Goal: Task Accomplishment & Management: Use online tool/utility

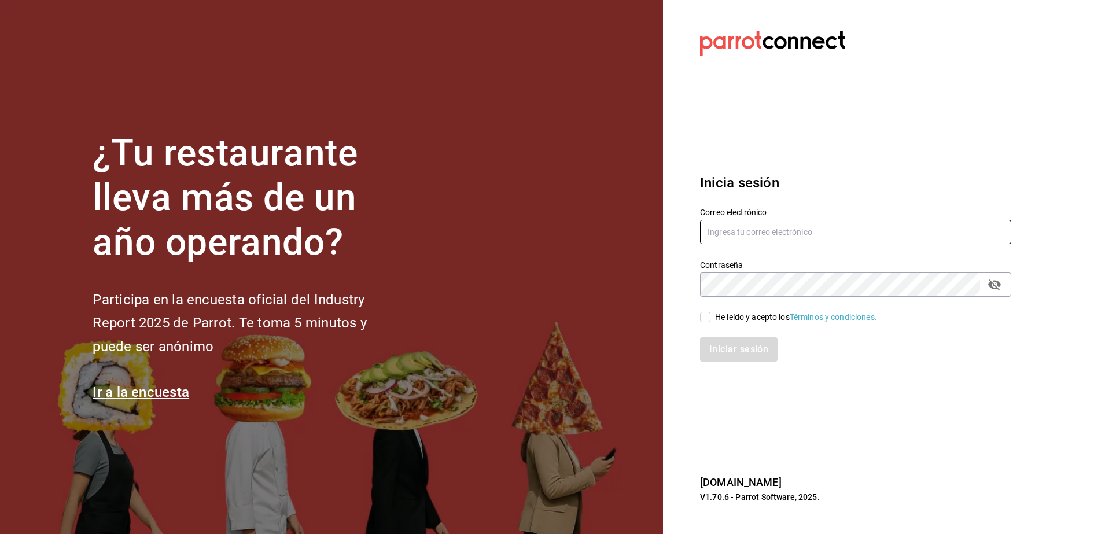
type input "[PERSON_NAME][EMAIL_ADDRESS][PERSON_NAME][DOMAIN_NAME]"
click at [708, 314] on input "He leído y acepto los Términos y condiciones." at bounding box center [705, 317] width 10 height 10
checkbox input "true"
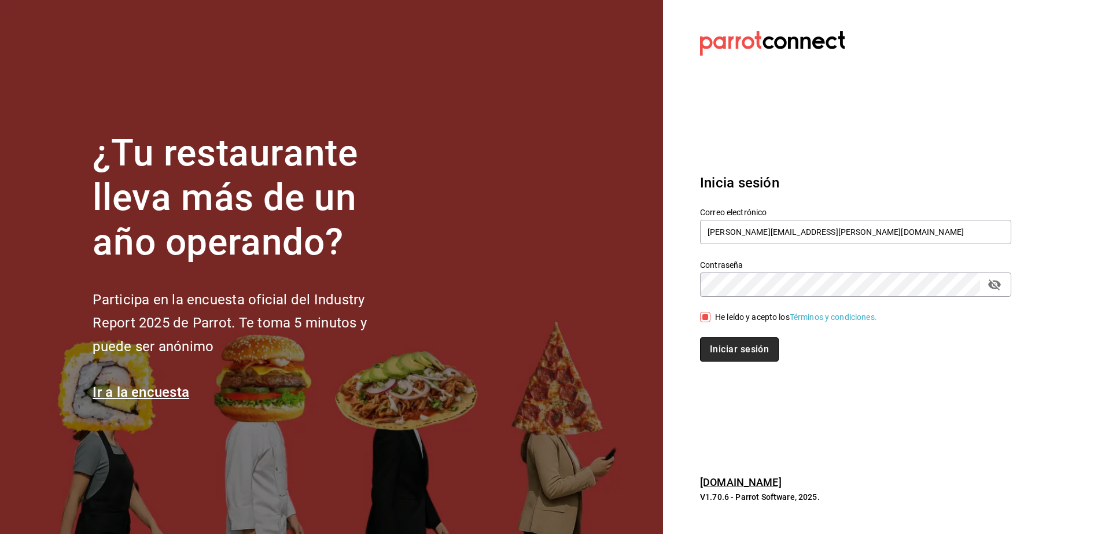
click at [731, 355] on button "Iniciar sesión" at bounding box center [739, 349] width 79 height 24
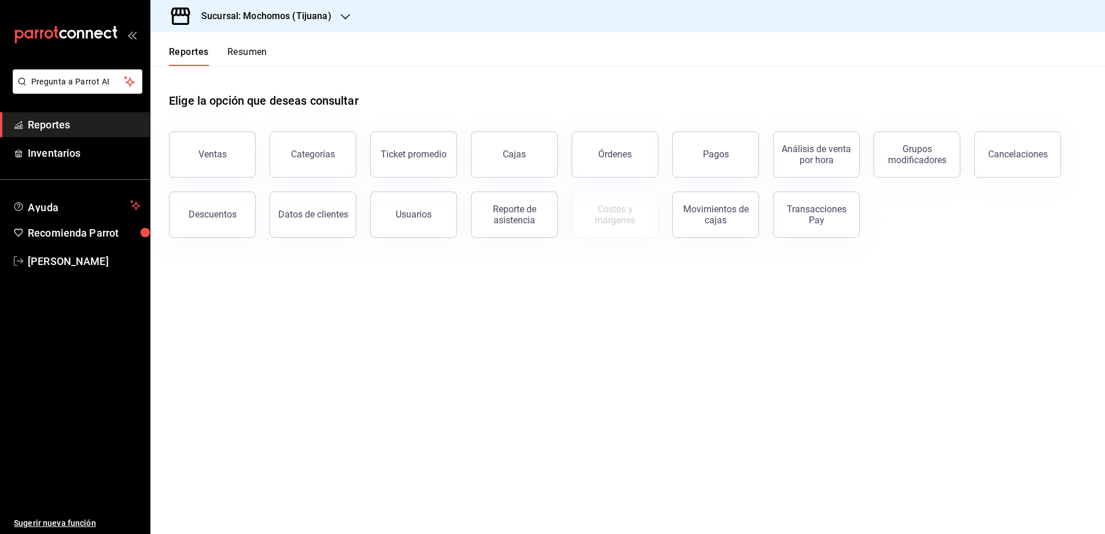
click at [345, 10] on div at bounding box center [345, 16] width 9 height 12
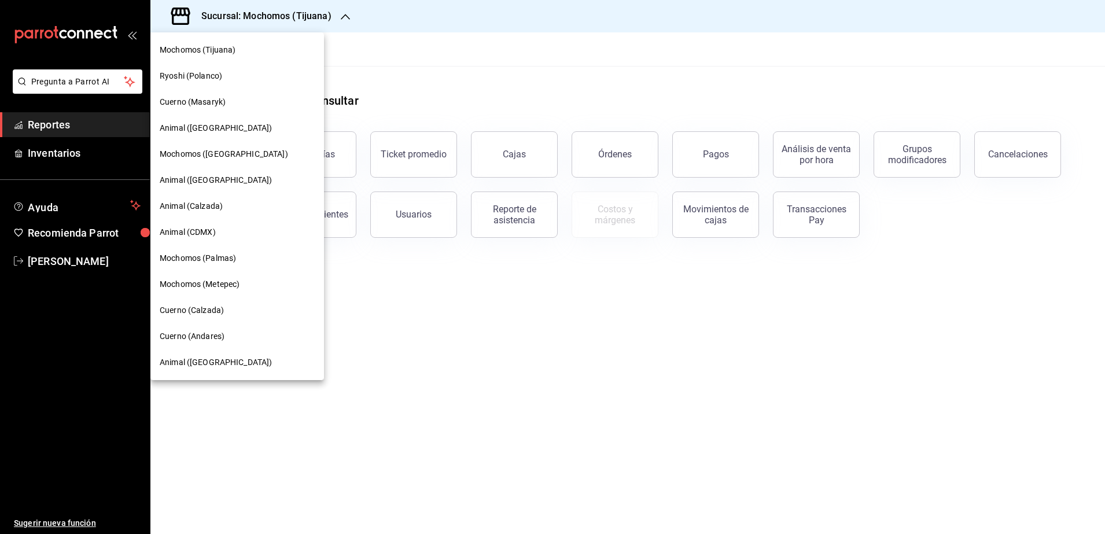
click at [220, 98] on span "Cuerno (Masaryk)" at bounding box center [193, 102] width 66 height 12
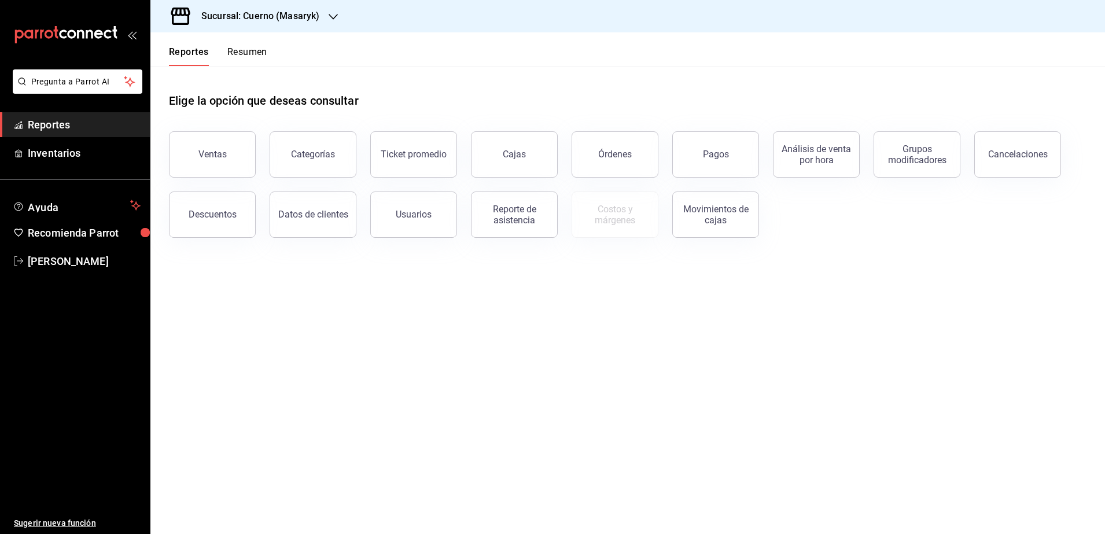
click at [331, 6] on div "Sucursal: Cuerno (Masaryk)" at bounding box center [251, 16] width 183 height 32
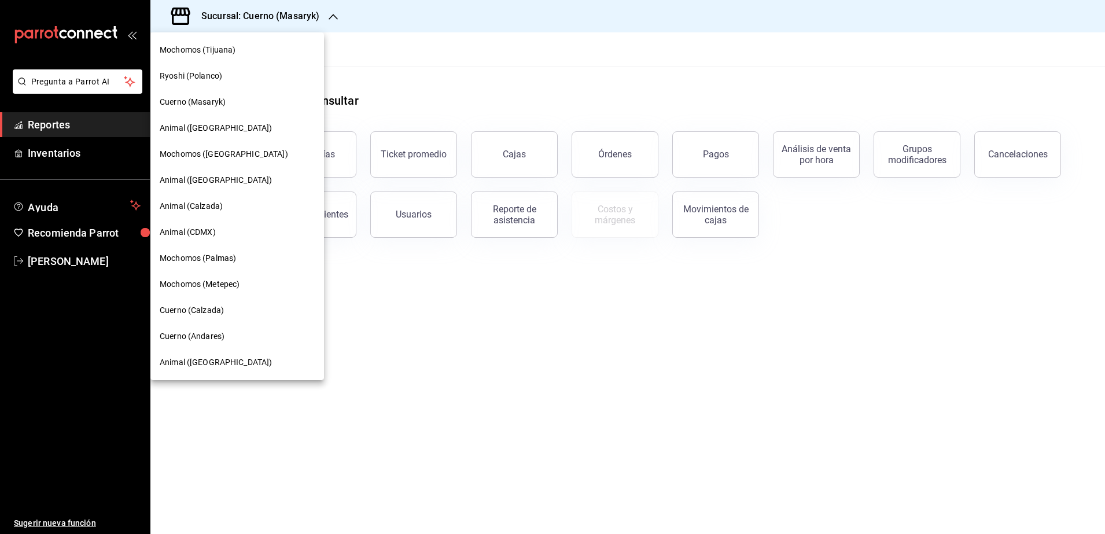
click at [288, 303] on div "Cuerno (Calzada)" at bounding box center [237, 310] width 174 height 26
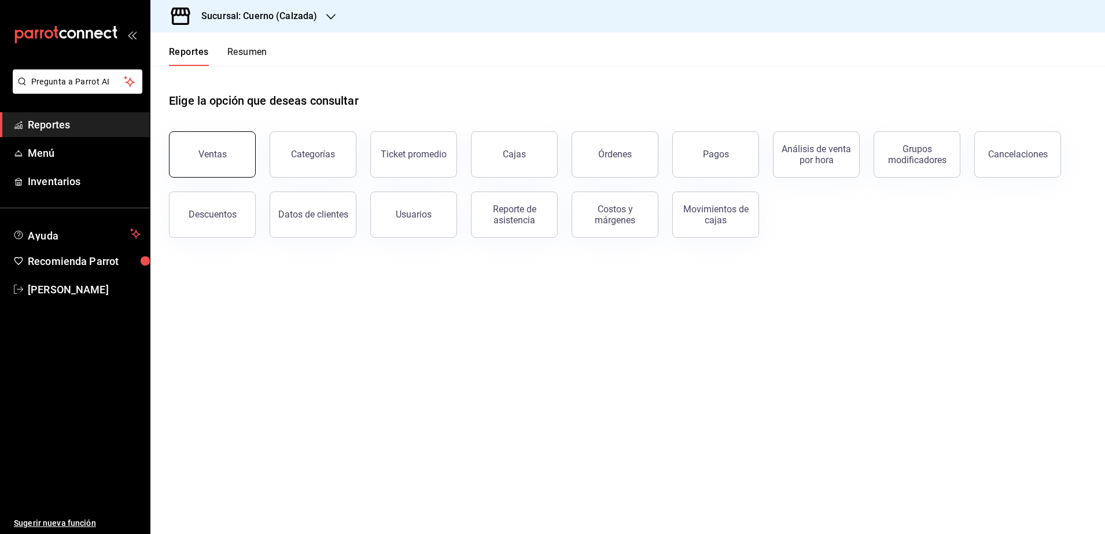
click at [229, 161] on button "Ventas" at bounding box center [212, 154] width 87 height 46
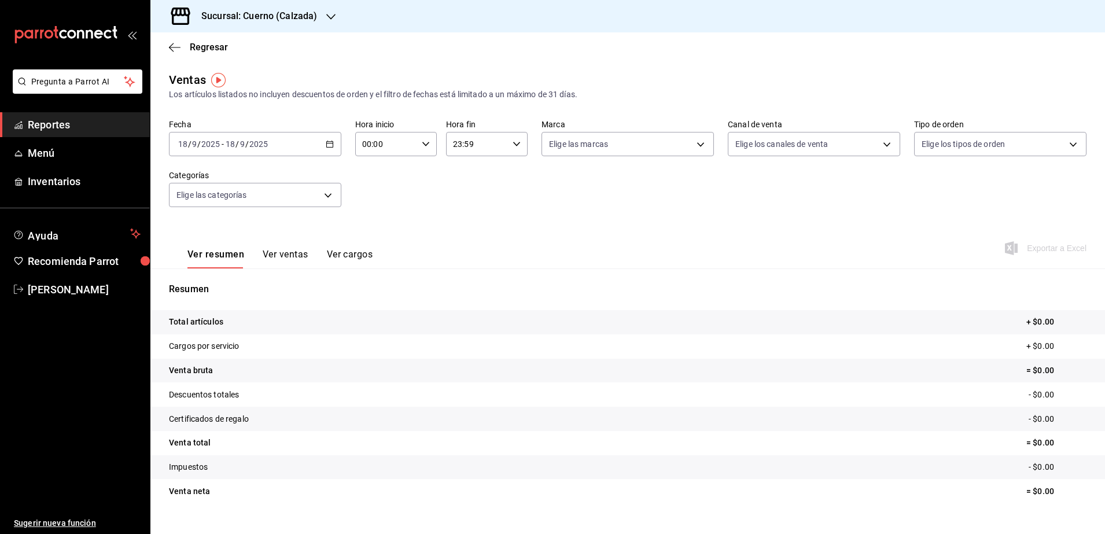
click at [326, 146] on icon "button" at bounding box center [330, 144] width 8 height 8
click at [226, 286] on span "Rango de fechas" at bounding box center [224, 283] width 90 height 12
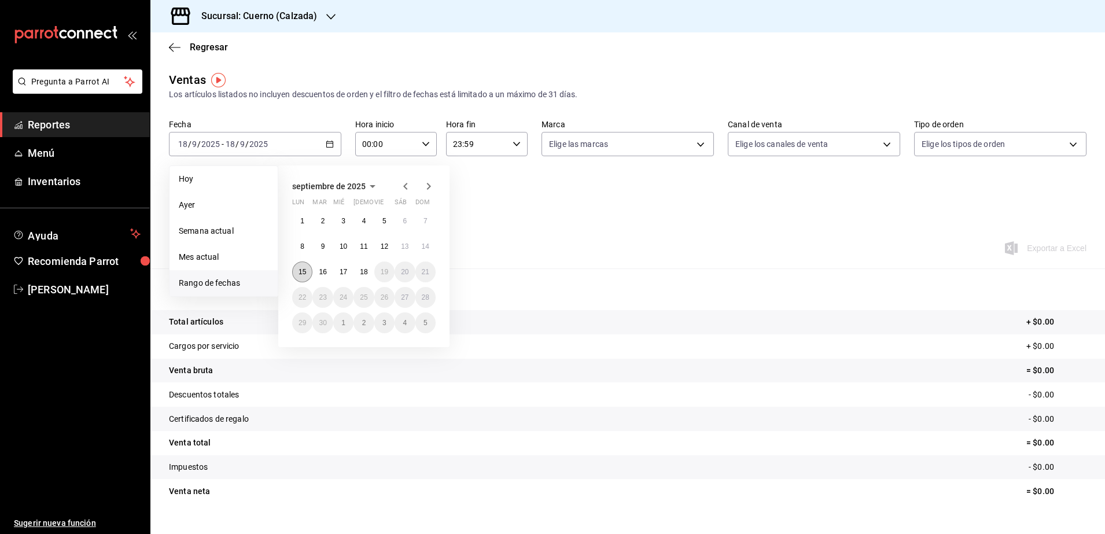
click at [310, 272] on button "15" at bounding box center [302, 271] width 20 height 21
click at [370, 271] on button "18" at bounding box center [363, 271] width 20 height 21
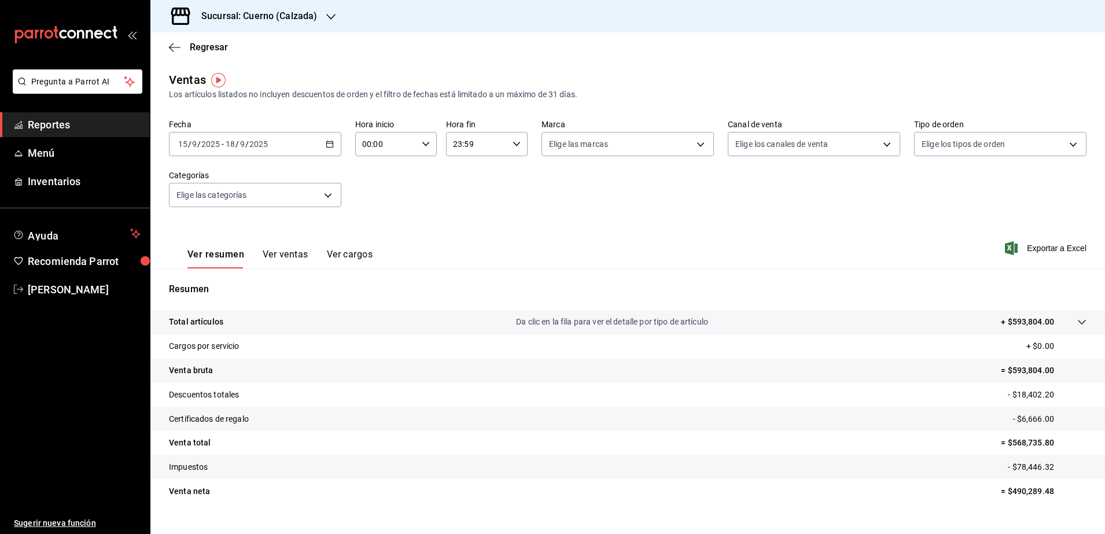
click at [422, 143] on icon "button" at bounding box center [426, 144] width 8 height 8
click at [375, 228] on span "02" at bounding box center [373, 228] width 22 height 9
type input "02:00"
click at [493, 212] on div at bounding box center [552, 267] width 1105 height 534
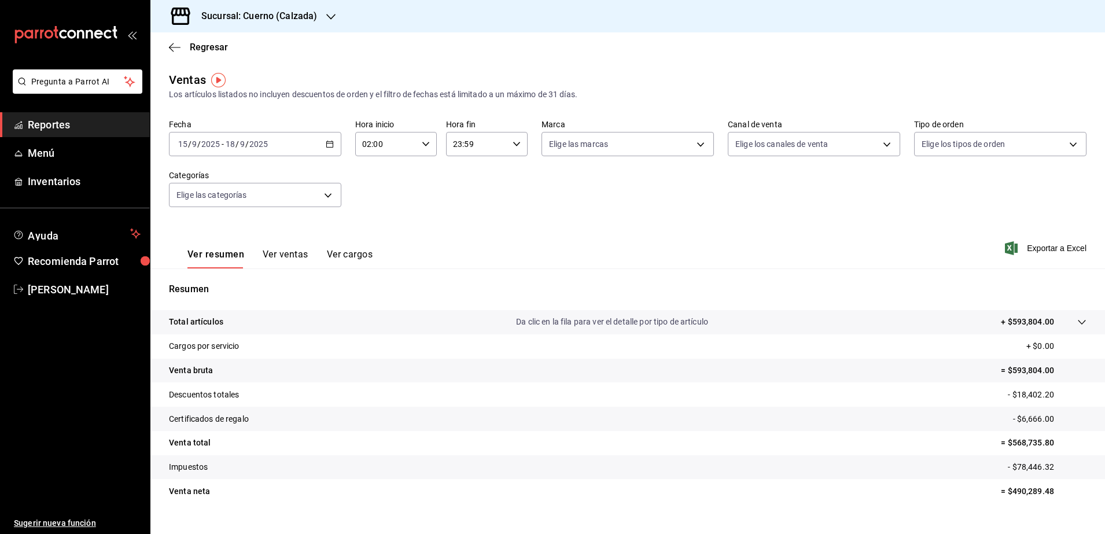
click at [426, 147] on icon "button" at bounding box center [426, 144] width 8 height 8
click at [368, 230] on span "04" at bounding box center [373, 228] width 22 height 9
type input "04:00"
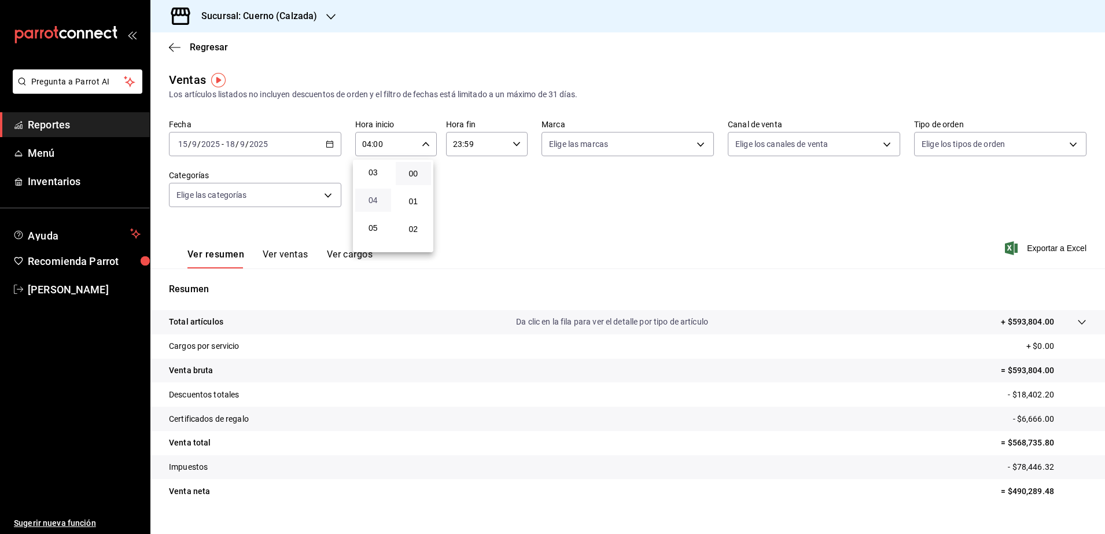
click at [355, 189] on button "04" at bounding box center [373, 200] width 36 height 23
click at [368, 230] on span "05" at bounding box center [373, 227] width 22 height 9
type input "05:00"
click at [511, 146] on div at bounding box center [552, 267] width 1105 height 534
click at [513, 146] on icon "button" at bounding box center [517, 144] width 8 height 8
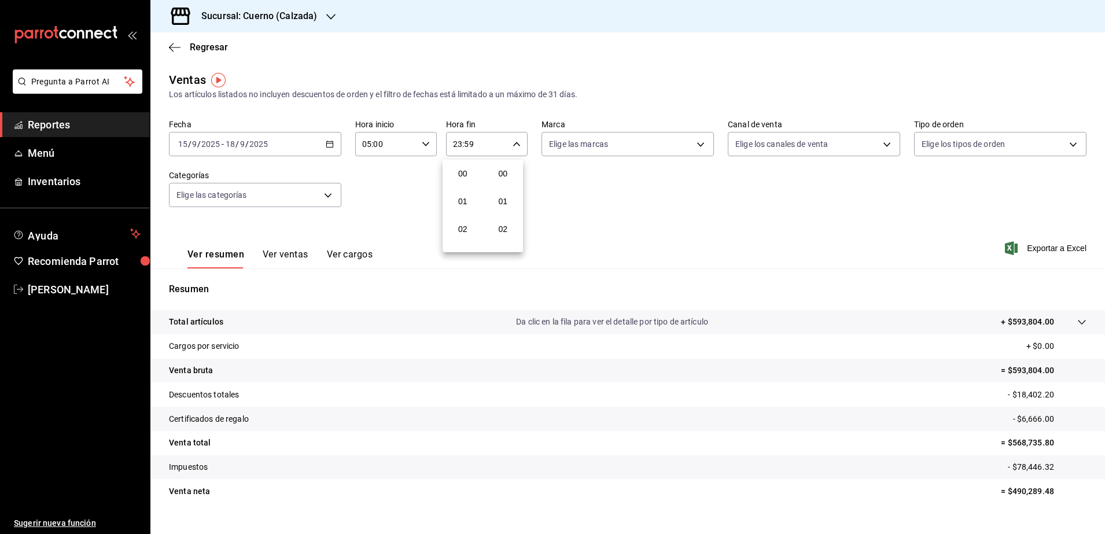
scroll to position [1574, 0]
click at [466, 145] on div at bounding box center [552, 267] width 1105 height 534
click at [517, 141] on div "23:59 Hora fin" at bounding box center [487, 144] width 82 height 24
click at [475, 184] on button "21" at bounding box center [463, 182] width 36 height 23
type input "21:59"
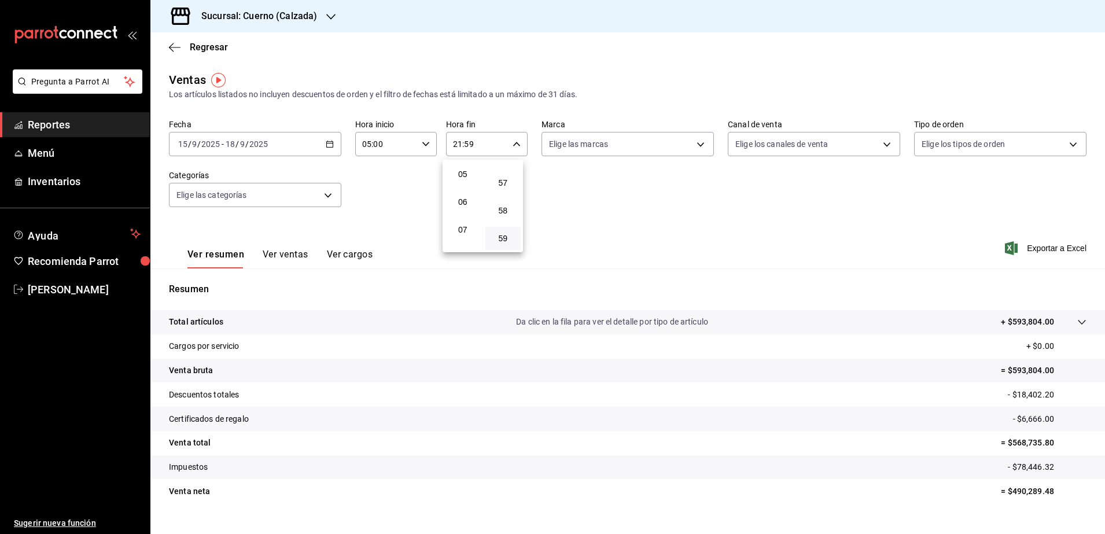
scroll to position [140, 0]
click at [475, 184] on div "05" at bounding box center [463, 173] width 40 height 28
click at [536, 185] on div at bounding box center [552, 267] width 1105 height 534
click at [455, 152] on input "21:59" at bounding box center [477, 143] width 62 height 23
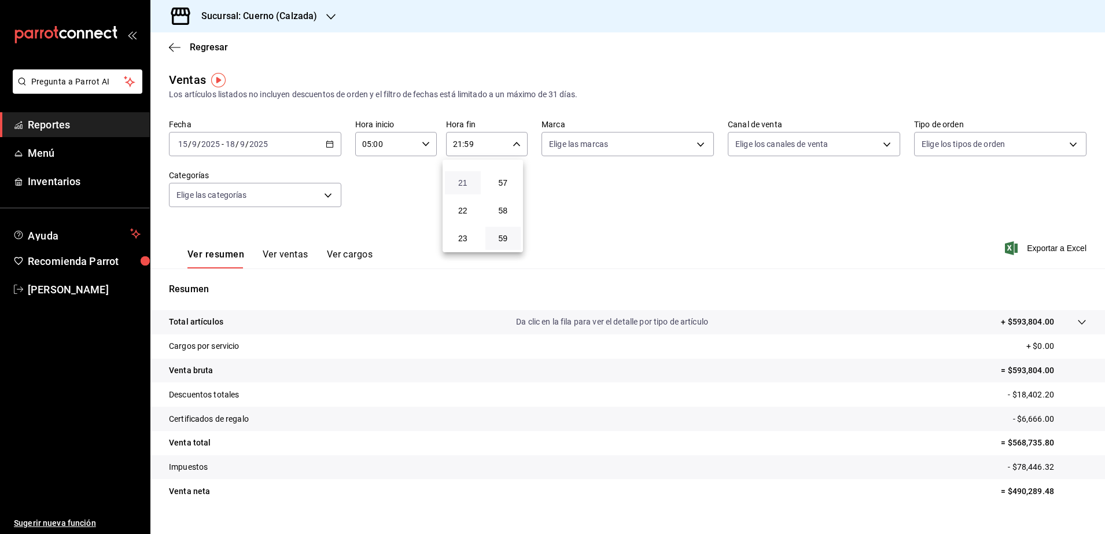
click at [460, 183] on span "21" at bounding box center [463, 182] width 22 height 9
click at [461, 193] on span "05" at bounding box center [463, 196] width 22 height 9
click at [503, 190] on button "57" at bounding box center [503, 182] width 36 height 23
type input "05:57"
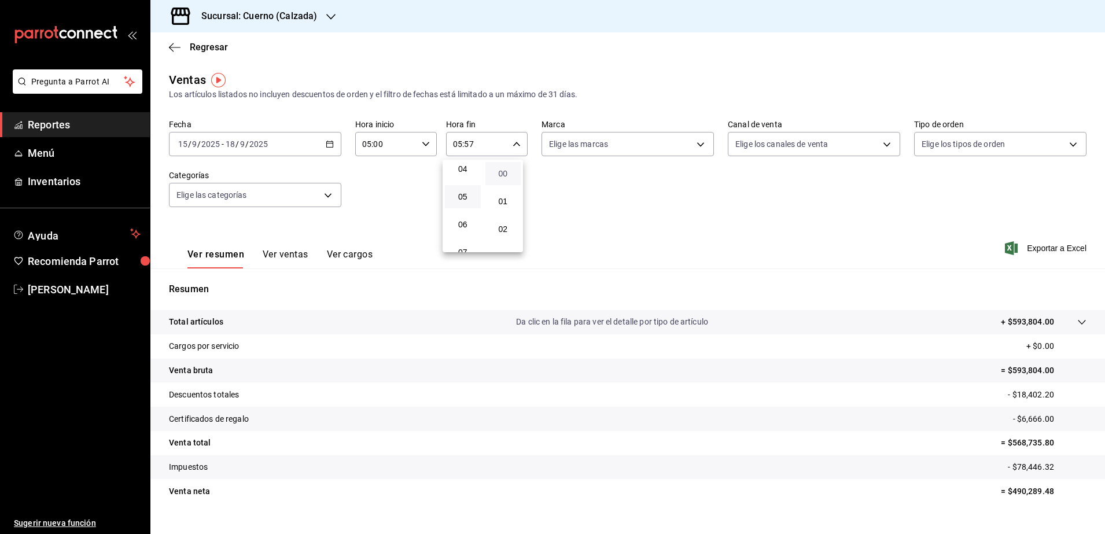
click at [502, 175] on span "00" at bounding box center [503, 173] width 22 height 9
type input "05:00"
click at [690, 141] on div at bounding box center [552, 267] width 1105 height 534
click at [690, 141] on body "Pregunta a Parrot AI Reportes Menú Inventarios Ayuda Recomienda Parrot [PERSON_…" at bounding box center [552, 267] width 1105 height 534
click at [547, 195] on label at bounding box center [551, 189] width 15 height 17
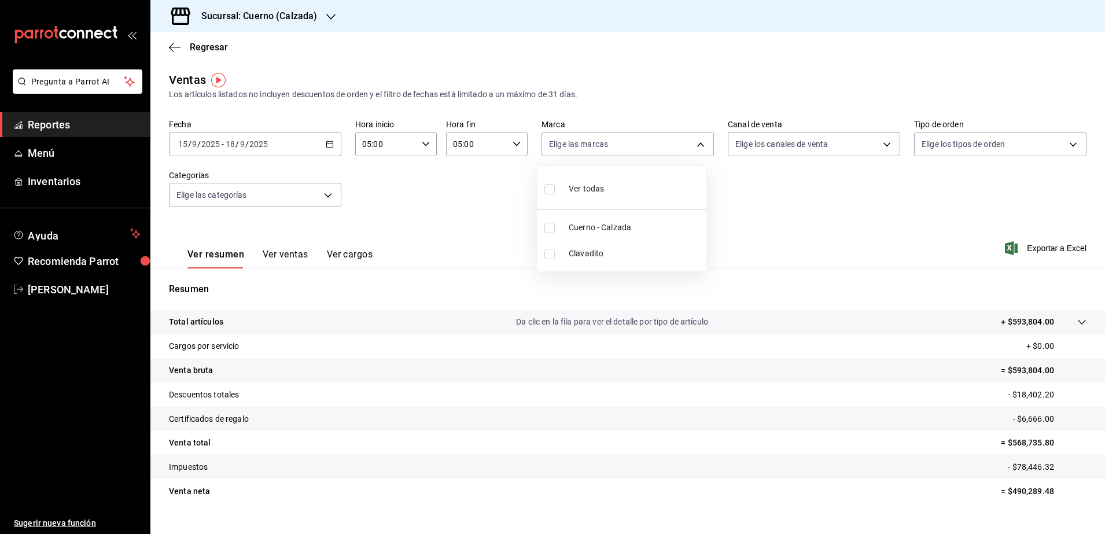
click at [547, 194] on input "checkbox" at bounding box center [549, 189] width 10 height 10
checkbox input "false"
click at [553, 227] on input "checkbox" at bounding box center [549, 228] width 10 height 10
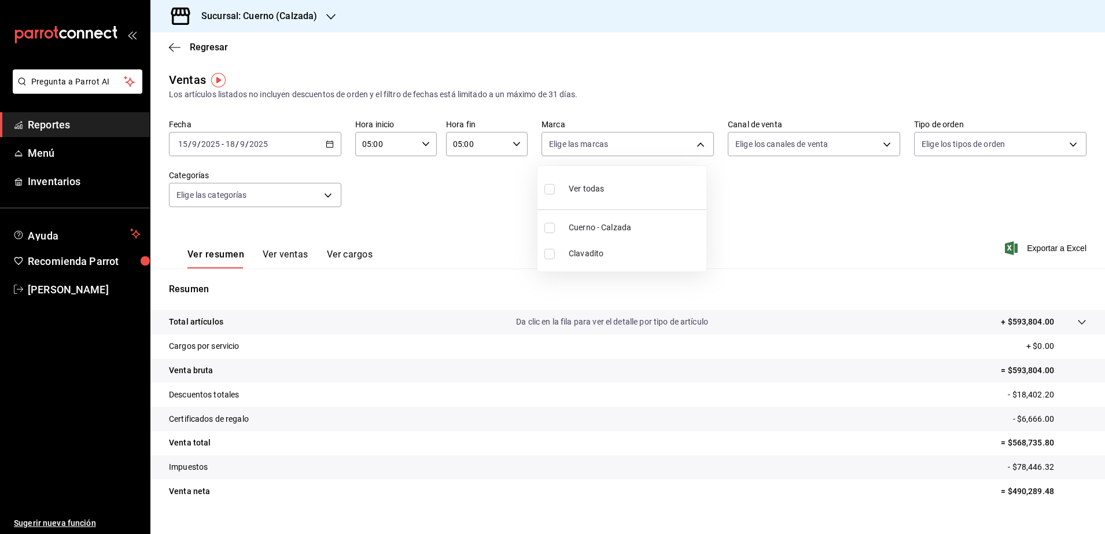
checkbox input "true"
type input "b7ae777b-2dfc-42e0-9650-6cefdf37a424"
click at [878, 144] on div at bounding box center [552, 267] width 1105 height 534
click at [878, 144] on body "Pregunta a Parrot AI Reportes Menú Inventarios Ayuda Recomienda Parrot [PERSON_…" at bounding box center [552, 267] width 1105 height 534
click at [735, 194] on label at bounding box center [736, 189] width 15 height 17
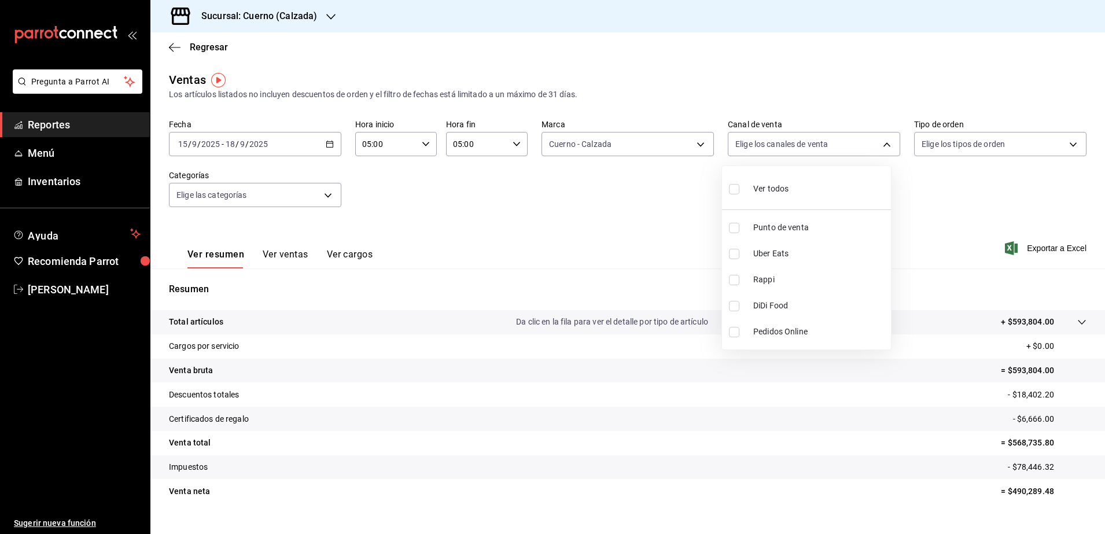
click at [735, 194] on input "checkbox" at bounding box center [734, 189] width 10 height 10
checkbox input "false"
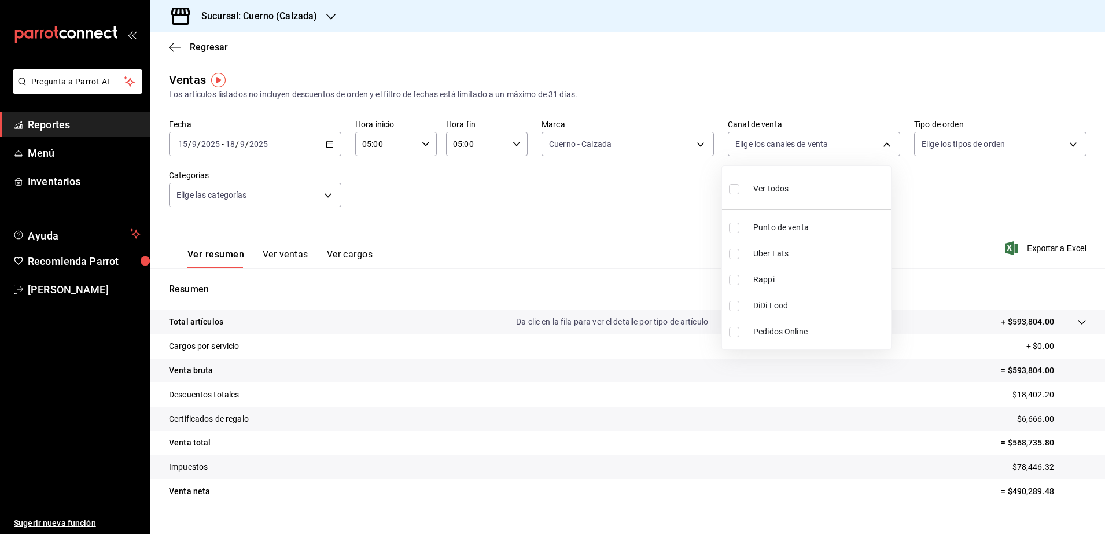
checkbox input "false"
click at [694, 142] on div at bounding box center [552, 267] width 1105 height 534
click at [694, 142] on body "Pregunta a Parrot AI Reportes Menú Inventarios Ayuda Recomienda Parrot [PERSON_…" at bounding box center [552, 267] width 1105 height 534
click at [694, 142] on div at bounding box center [552, 267] width 1105 height 534
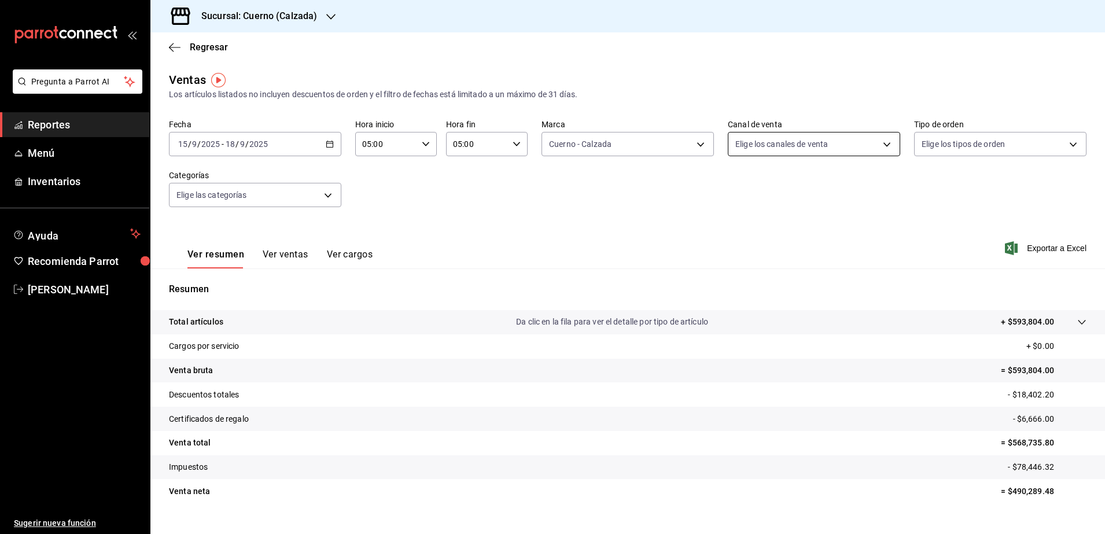
click at [878, 147] on body "Pregunta a Parrot AI Reportes Menú Inventarios Ayuda Recomienda Parrot [PERSON_…" at bounding box center [552, 267] width 1105 height 534
click at [1058, 142] on div at bounding box center [552, 267] width 1105 height 534
click at [1058, 142] on body "Pregunta a Parrot AI Reportes Menú Inventarios Ayuda Recomienda Parrot [PERSON_…" at bounding box center [552, 267] width 1105 height 534
click at [518, 210] on div at bounding box center [552, 267] width 1105 height 534
click at [1047, 248] on span "Exportar a Excel" at bounding box center [1046, 248] width 79 height 14
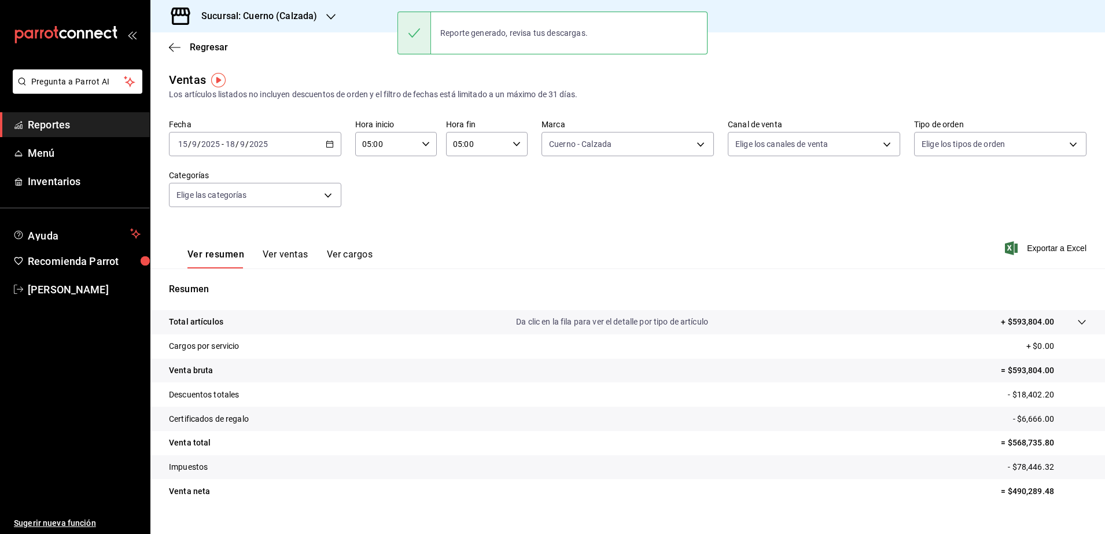
click at [51, 122] on span "Reportes" at bounding box center [84, 125] width 113 height 16
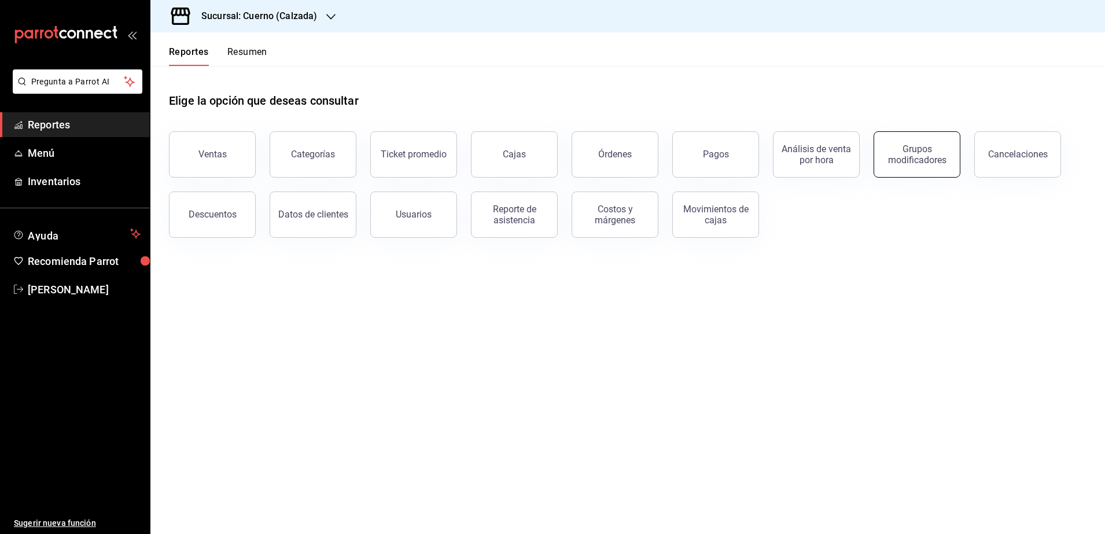
click at [920, 148] on div "Grupos modificadores" at bounding box center [917, 154] width 72 height 22
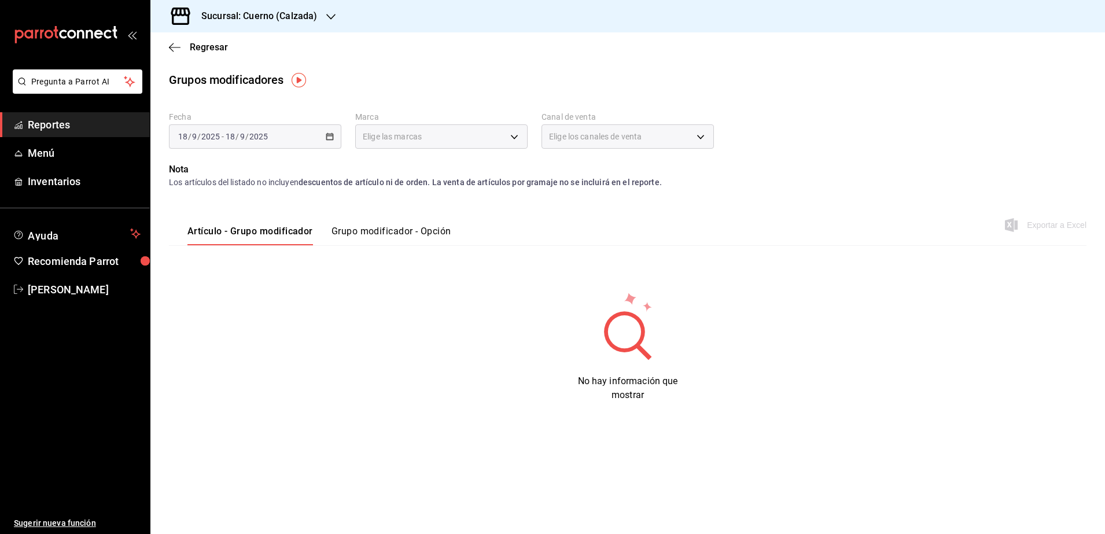
click at [401, 230] on button "Grupo modificador - Opción" at bounding box center [391, 236] width 120 height 20
click at [330, 139] on icon "button" at bounding box center [330, 136] width 8 height 8
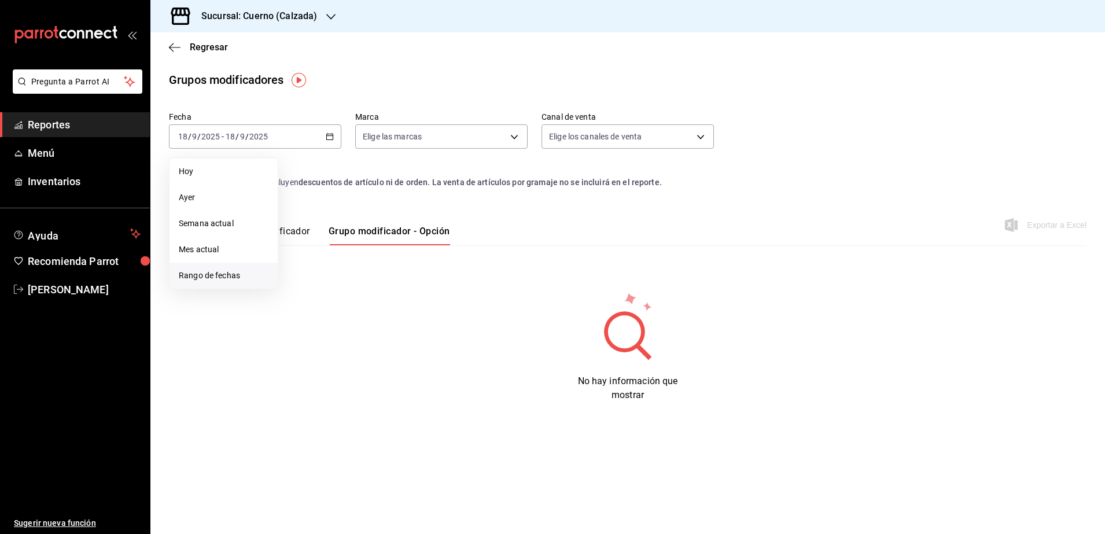
click at [204, 272] on span "Rango de fechas" at bounding box center [224, 276] width 90 height 12
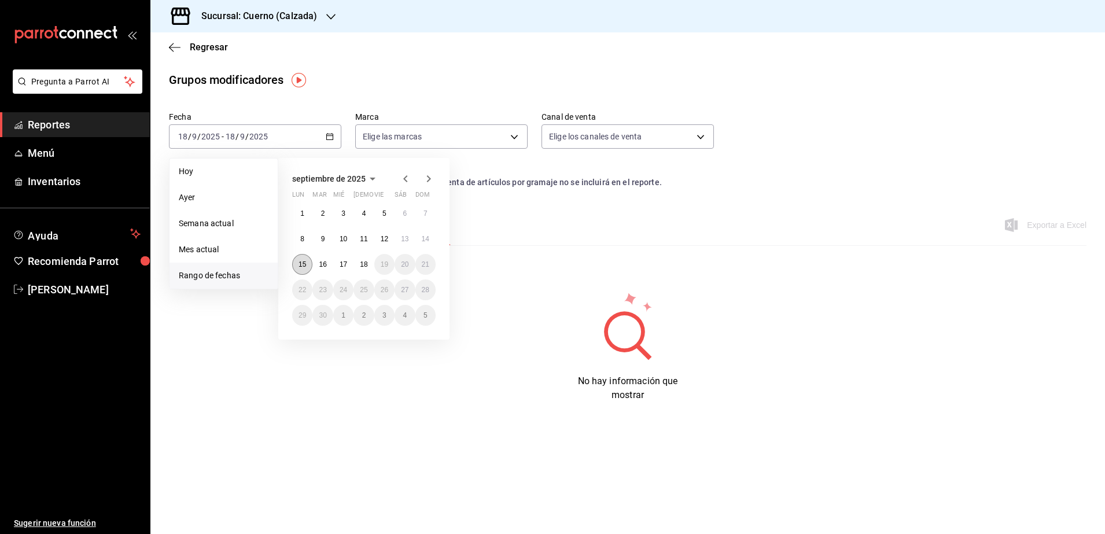
click at [300, 271] on button "15" at bounding box center [302, 264] width 20 height 21
click at [370, 269] on button "18" at bounding box center [363, 264] width 20 height 21
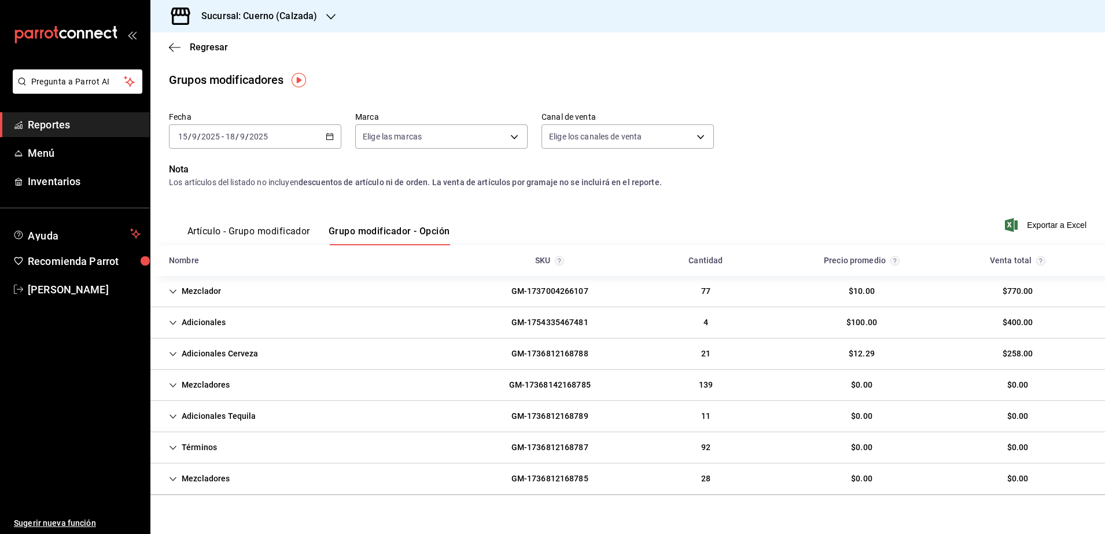
drag, startPoint x: 1037, startPoint y: 224, endPoint x: 890, endPoint y: 101, distance: 192.6
click at [890, 101] on main "Regresar Grupos modificadores Fecha [DATE] [DATE] - [DATE] [DATE] Marca Elige l…" at bounding box center [627, 291] width 955 height 518
click at [505, 139] on body "Pregunta a Parrot AI Reportes Menú Inventarios Ayuda Recomienda Parrot [PERSON_…" at bounding box center [552, 267] width 1105 height 534
click at [366, 223] on input "checkbox" at bounding box center [365, 220] width 10 height 10
checkbox input "true"
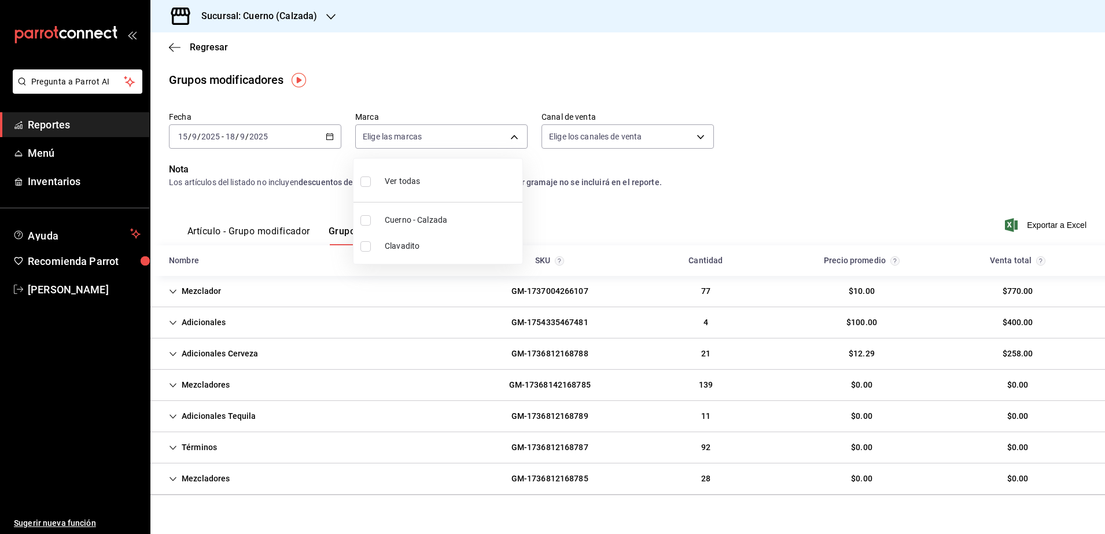
type input "b7ae777b-2dfc-42e0-9650-6cefdf37a424"
click at [987, 181] on div at bounding box center [552, 267] width 1105 height 534
click at [1036, 227] on span "Exportar a Excel" at bounding box center [1046, 225] width 79 height 14
